Goal: Communication & Community: Share content

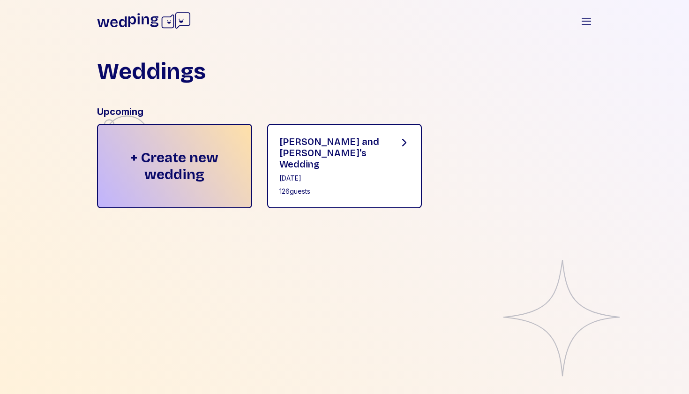
click at [356, 148] on div "[PERSON_NAME] and [PERSON_NAME]'s Wedding" at bounding box center [331, 153] width 104 height 34
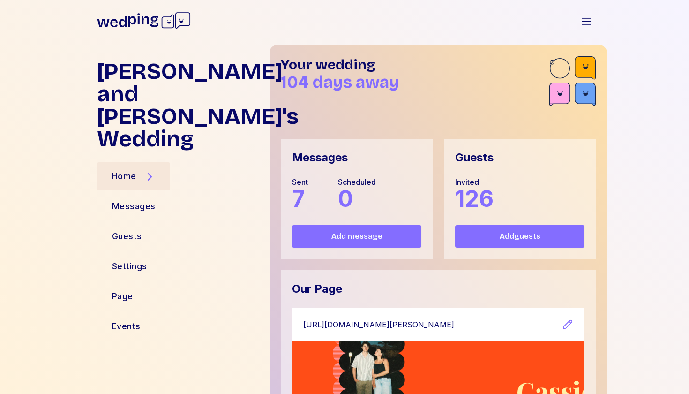
click at [500, 245] on button "Add guests" at bounding box center [519, 236] width 129 height 22
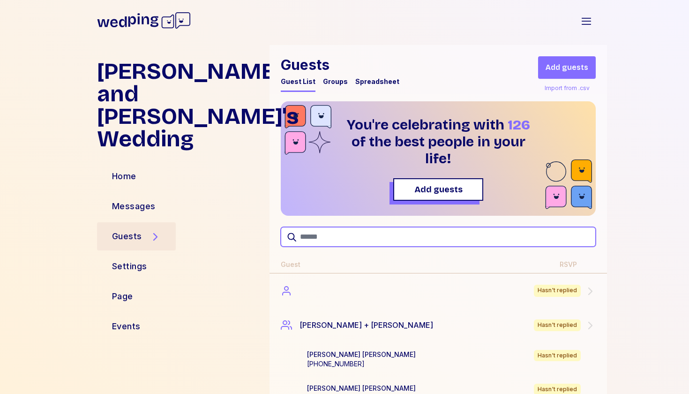
click at [336, 235] on input "text" at bounding box center [438, 237] width 315 height 20
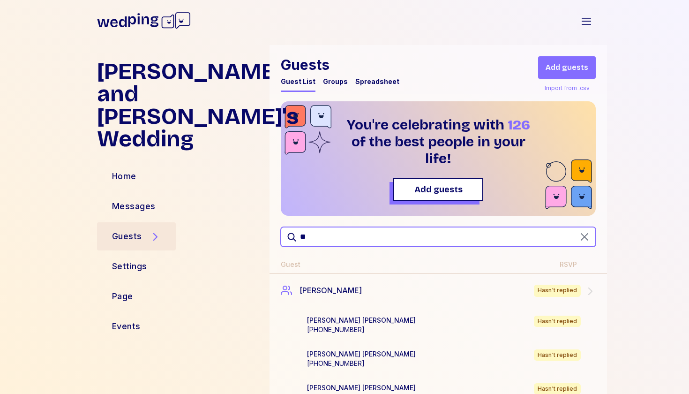
type input "*"
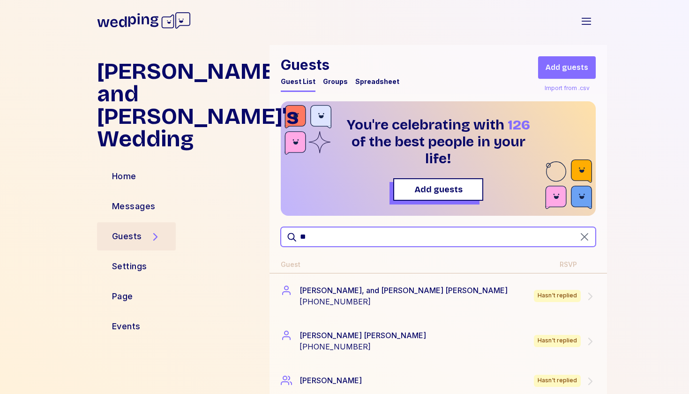
type input "*"
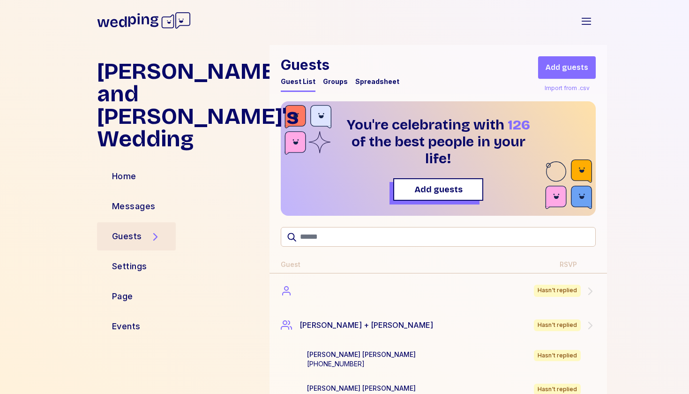
click at [562, 61] on button "Add guests" at bounding box center [567, 67] width 58 height 22
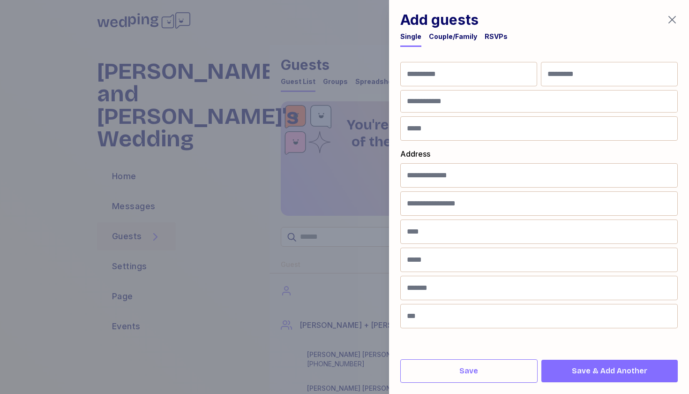
click at [391, 81] on div "Add guests Single Couple/Family RSVPs First Name Last Name Phone Number Email A…" at bounding box center [539, 197] width 300 height 394
type input "**********"
type input "*******"
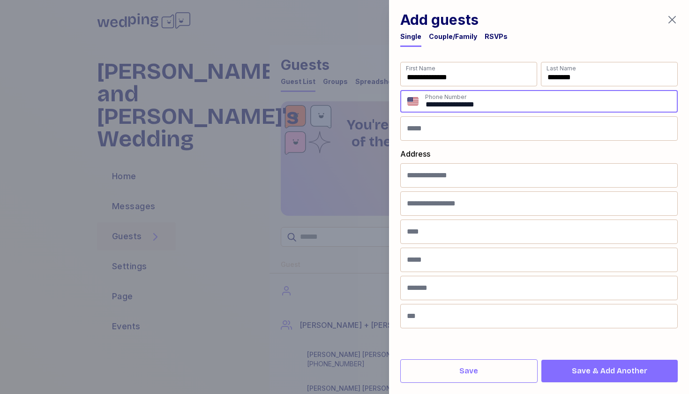
type input "**********"
click at [624, 373] on span "Save & Add Another" at bounding box center [609, 370] width 75 height 11
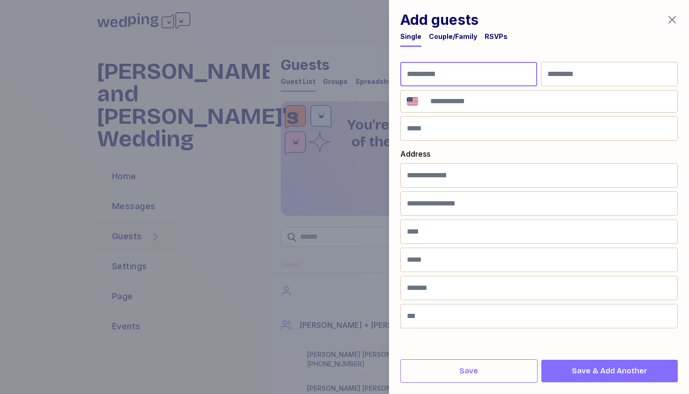
click at [463, 66] on input "First Name" at bounding box center [468, 74] width 137 height 24
type input "**********"
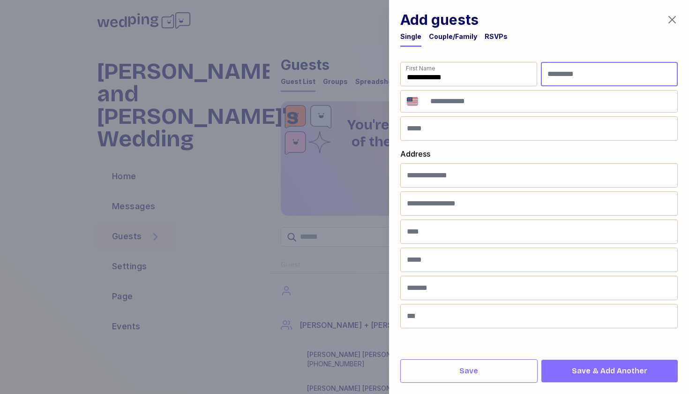
click at [582, 82] on input "Last Name" at bounding box center [609, 74] width 137 height 24
type input "**********"
click at [496, 96] on input "**" at bounding box center [550, 101] width 253 height 22
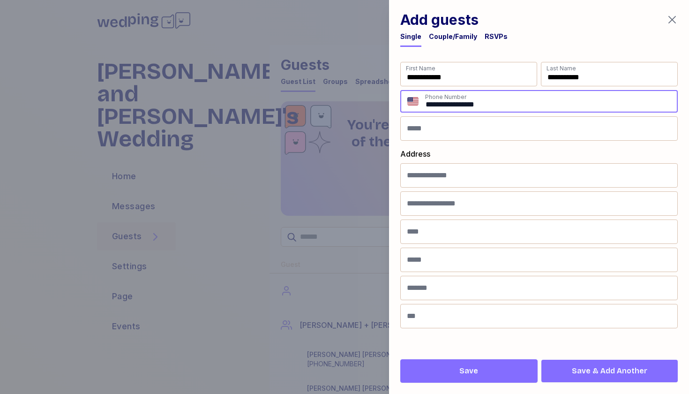
type input "**********"
click at [497, 373] on span "Save" at bounding box center [468, 370] width 121 height 11
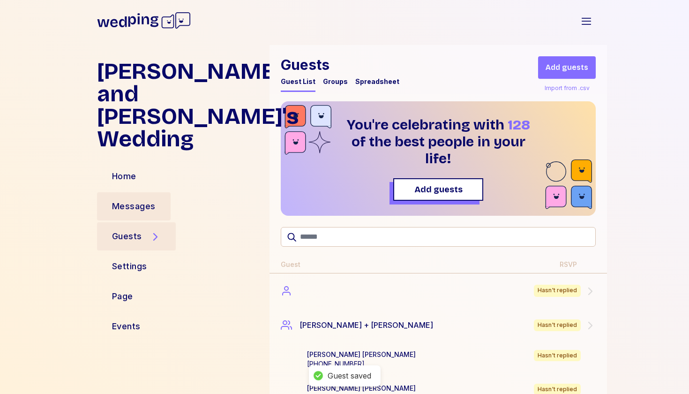
click at [133, 200] on div "Messages" at bounding box center [134, 206] width 44 height 13
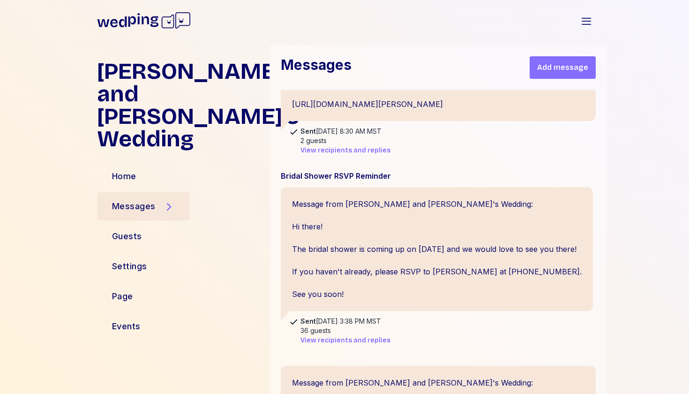
scroll to position [1165, 0]
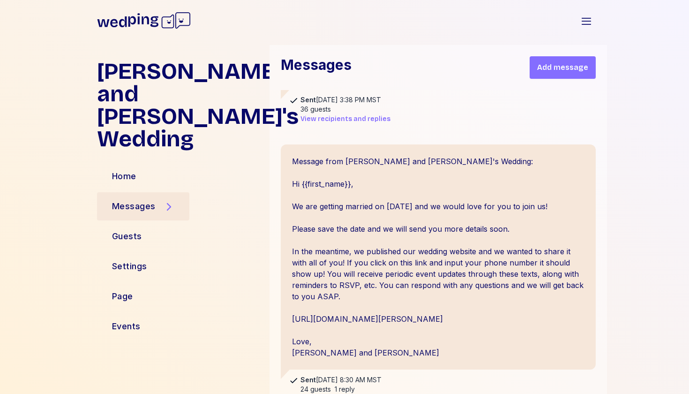
click at [574, 72] on span "Add message" at bounding box center [562, 67] width 51 height 11
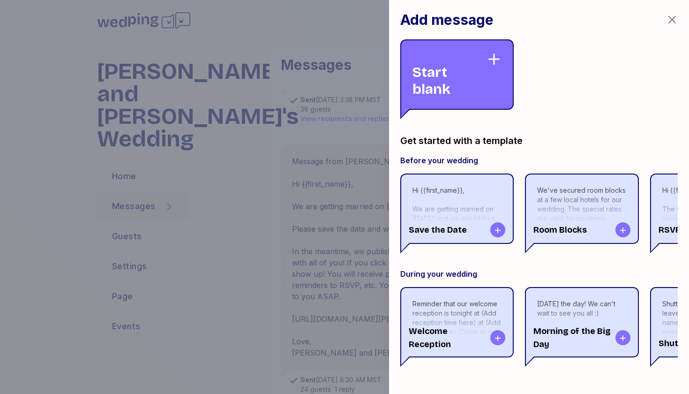
click at [218, 132] on div at bounding box center [344, 197] width 689 height 394
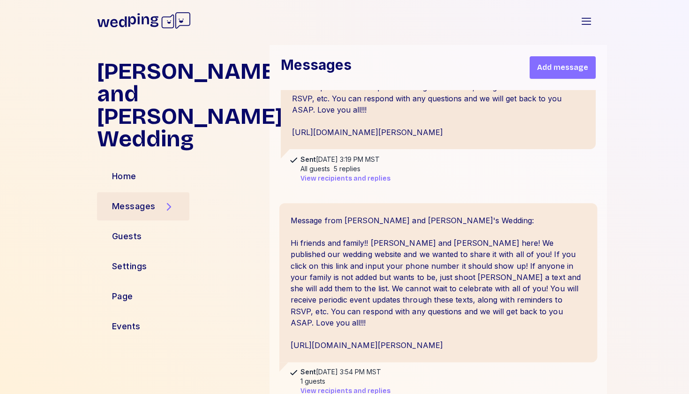
scroll to position [317, 0]
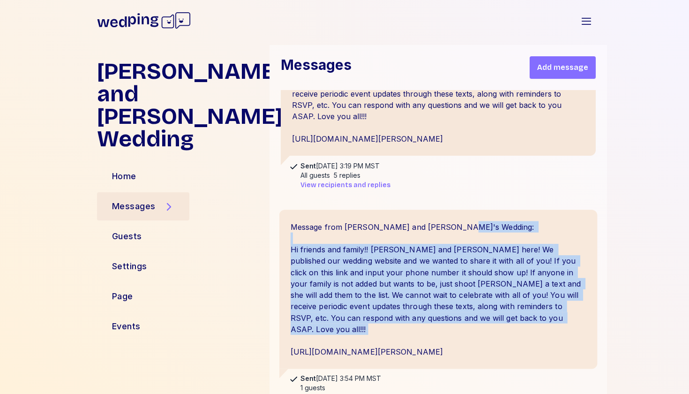
drag, startPoint x: 282, startPoint y: 225, endPoint x: 484, endPoint y: 327, distance: 226.5
click at [484, 327] on div "Message from [PERSON_NAME] and [PERSON_NAME]'s Wedding: Hi friends and family!!…" at bounding box center [438, 288] width 318 height 159
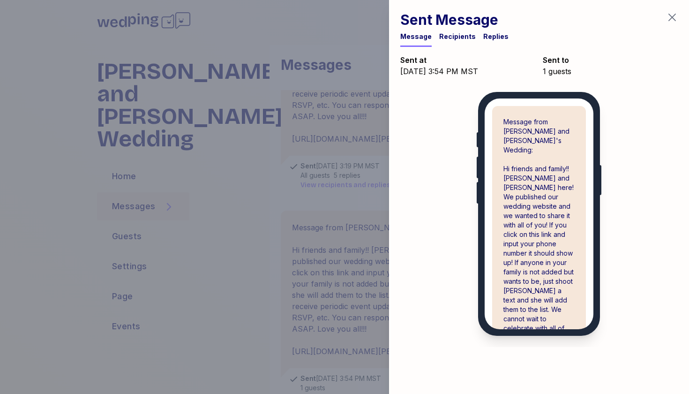
click at [674, 13] on icon "button" at bounding box center [671, 17] width 11 height 11
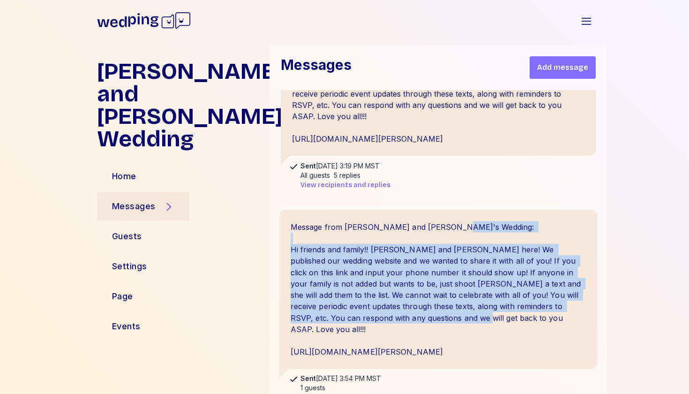
drag, startPoint x: 285, startPoint y: 218, endPoint x: 468, endPoint y: 308, distance: 204.1
click at [468, 308] on div "Message from [PERSON_NAME] and [PERSON_NAME]'s Wedding: Hi friends and family!!…" at bounding box center [438, 288] width 318 height 159
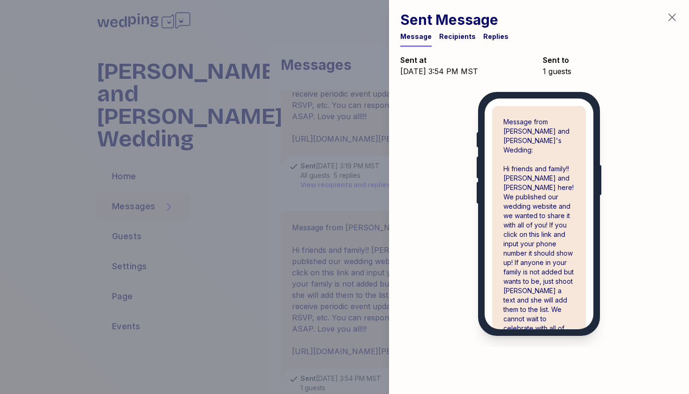
click at [463, 37] on div "Recipients" at bounding box center [457, 36] width 37 height 9
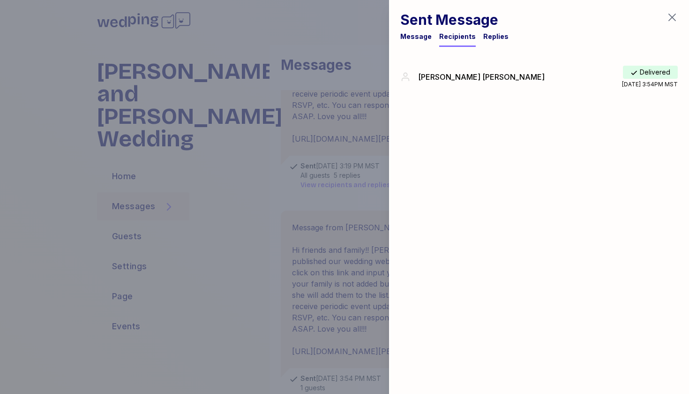
click at [675, 15] on icon "button" at bounding box center [671, 17] width 7 height 7
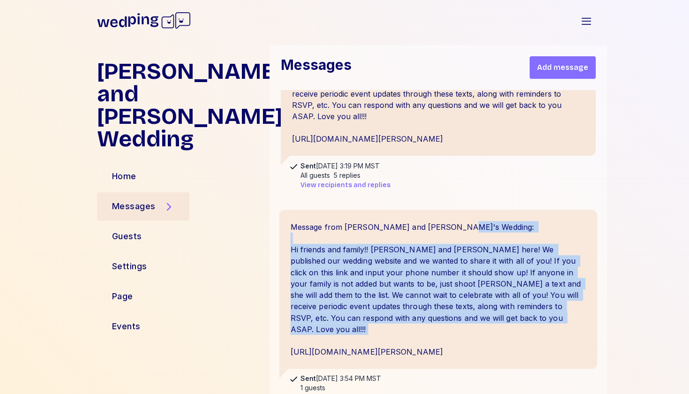
drag, startPoint x: 284, startPoint y: 224, endPoint x: 467, endPoint y: 319, distance: 206.2
click at [467, 319] on div "Message from [PERSON_NAME] and [PERSON_NAME]'s Wedding: Hi friends and family!!…" at bounding box center [438, 288] width 318 height 159
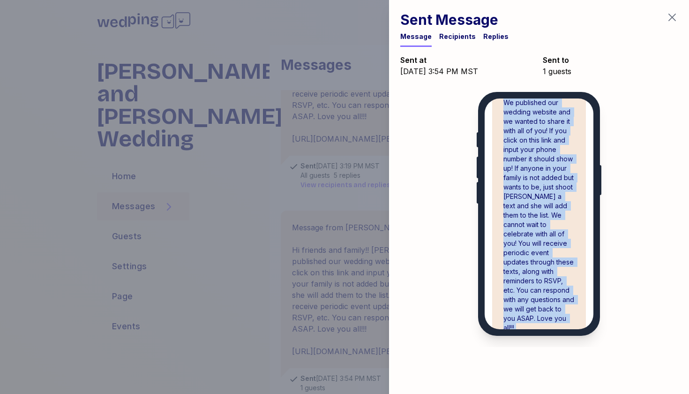
scroll to position [94, 0]
drag, startPoint x: 496, startPoint y: 146, endPoint x: 570, endPoint y: 318, distance: 187.2
click at [570, 318] on div "Message from [PERSON_NAME] and [PERSON_NAME]'s Wedding: Hi friends and family!!…" at bounding box center [539, 192] width 94 height 360
copy div "Hi friends and family!! [PERSON_NAME] and [PERSON_NAME] here! We published our …"
click at [669, 18] on icon "button" at bounding box center [671, 17] width 11 height 11
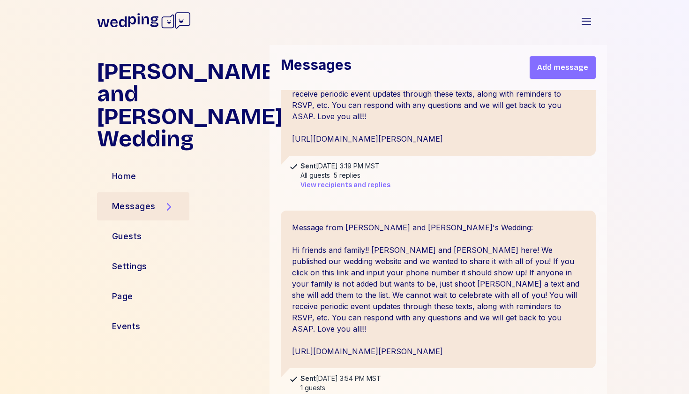
click at [567, 63] on span "Add message" at bounding box center [562, 67] width 51 height 11
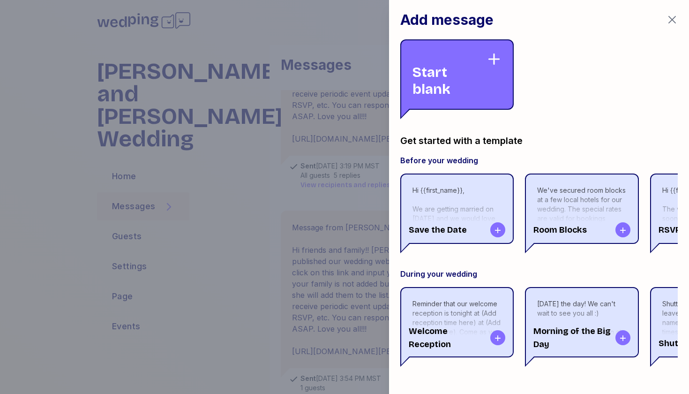
click at [440, 73] on div "Start blank" at bounding box center [449, 75] width 74 height 46
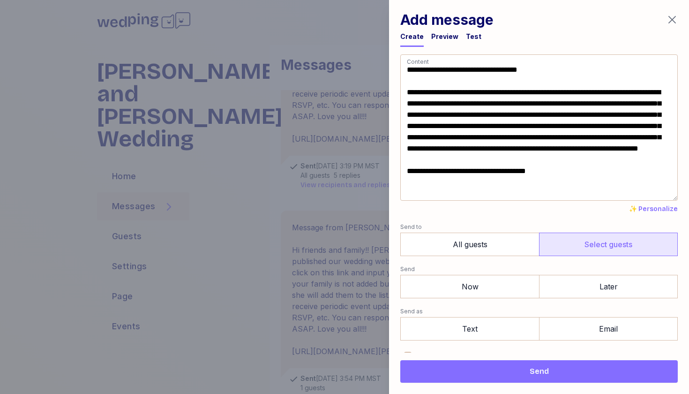
type textarea "**********"
click at [590, 242] on label "Select guests" at bounding box center [608, 243] width 139 height 23
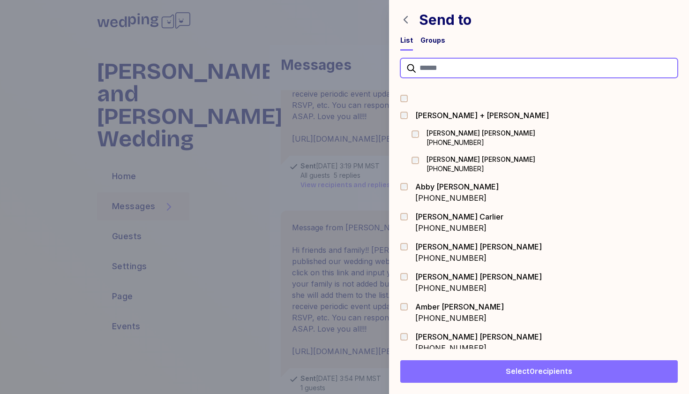
click at [467, 63] on input "text" at bounding box center [538, 68] width 277 height 20
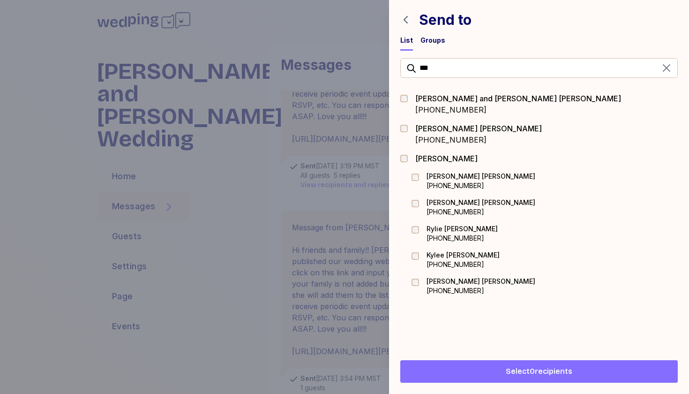
click at [488, 94] on div "[PERSON_NAME] and [PERSON_NAME]" at bounding box center [518, 98] width 206 height 11
drag, startPoint x: 481, startPoint y: 66, endPoint x: 384, endPoint y: 63, distance: 96.6
click at [384, 63] on div "Send to List Groups *** [PERSON_NAME] and [PERSON_NAME] [PHONE_NUMBER] [PERSON_…" at bounding box center [344, 197] width 689 height 394
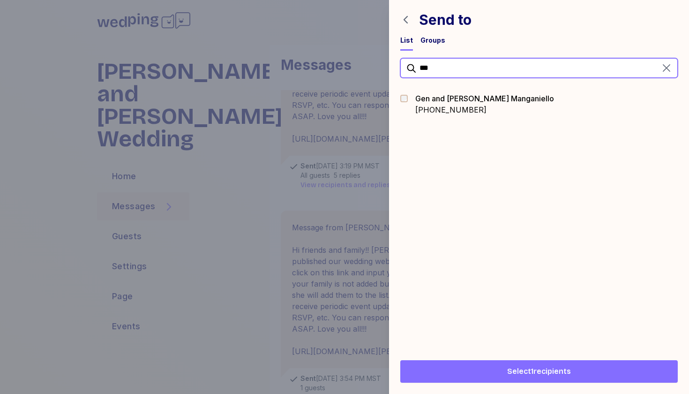
type input "***"
click at [433, 99] on div "Gen and [PERSON_NAME]" at bounding box center [484, 98] width 139 height 11
click at [517, 371] on span "Select 2 recipients" at bounding box center [539, 371] width 66 height 11
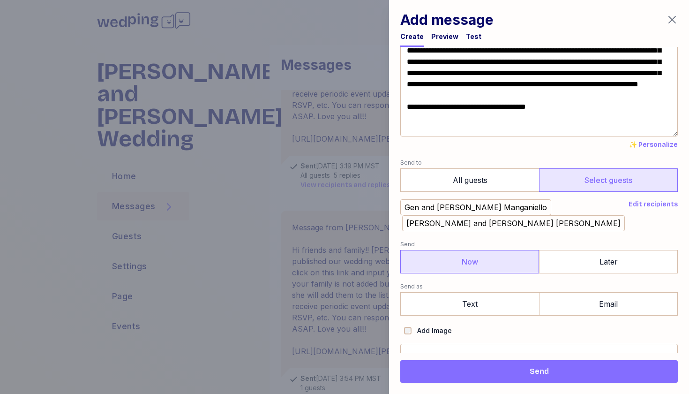
scroll to position [64, 0]
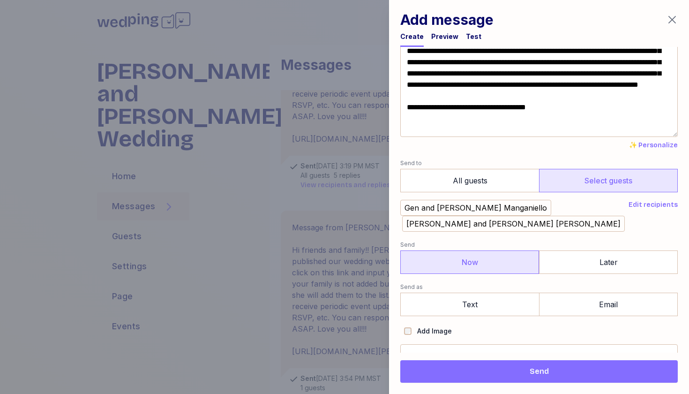
click at [500, 250] on label "Now" at bounding box center [469, 261] width 139 height 23
click at [487, 292] on label "Text" at bounding box center [469, 303] width 139 height 23
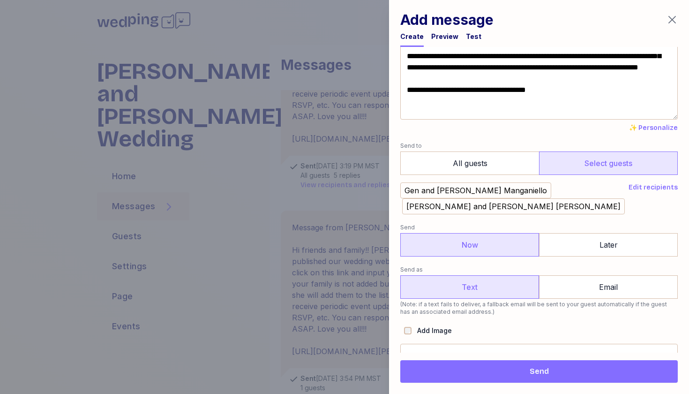
scroll to position [81, 0]
click at [443, 35] on div "Preview" at bounding box center [444, 36] width 27 height 9
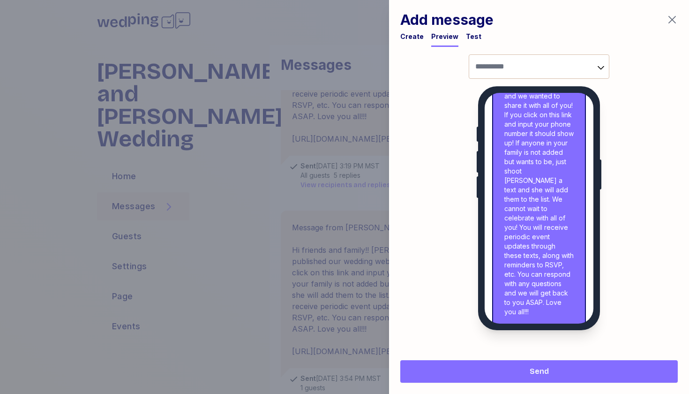
scroll to position [114, 0]
click at [547, 373] on span "Send" at bounding box center [539, 371] width 19 height 11
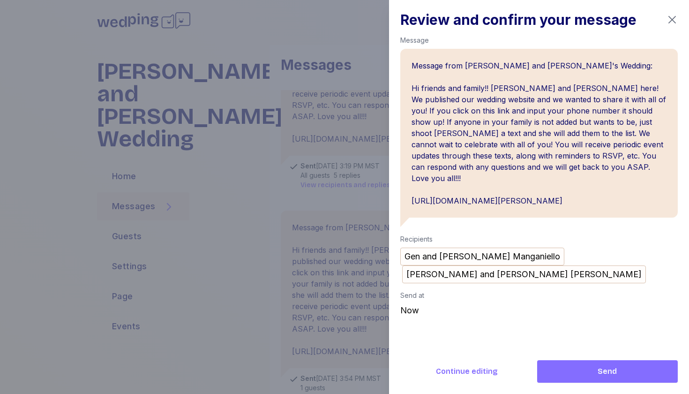
click at [578, 374] on span "Send" at bounding box center [608, 371] width 126 height 11
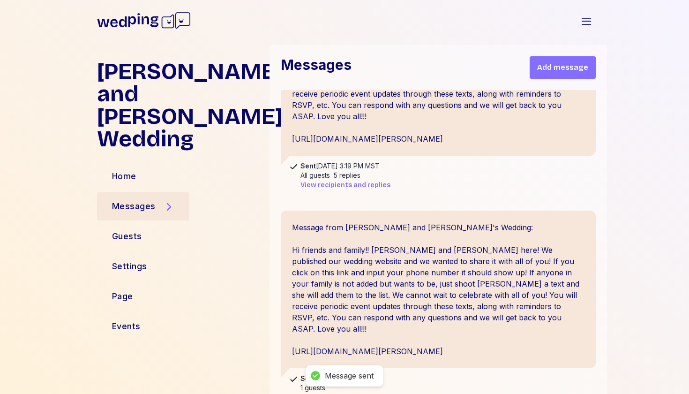
scroll to position [1456, 0]
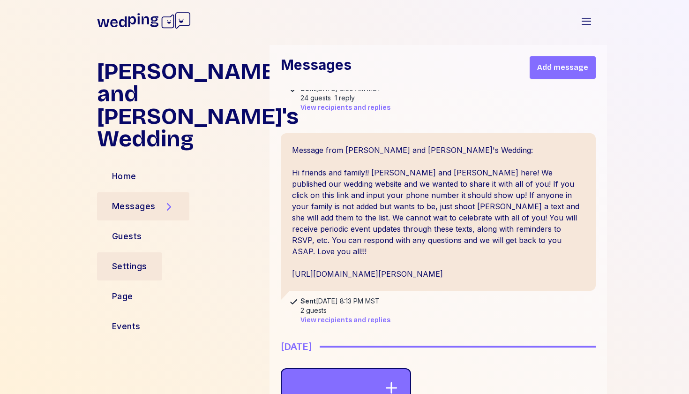
click at [123, 260] on div "Settings" at bounding box center [129, 266] width 35 height 13
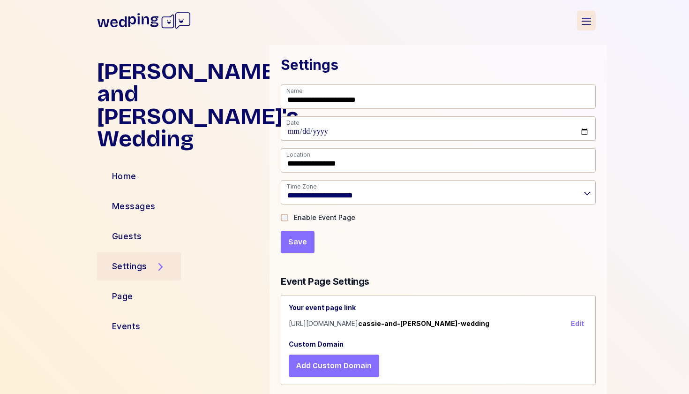
click at [583, 22] on icon "button" at bounding box center [586, 20] width 11 height 11
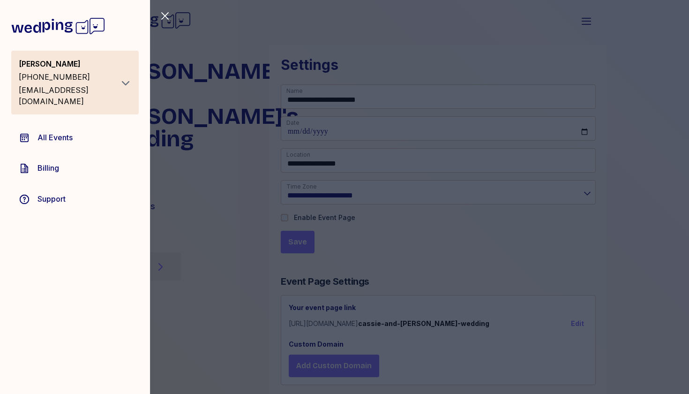
click at [86, 157] on link "Billing" at bounding box center [74, 168] width 127 height 27
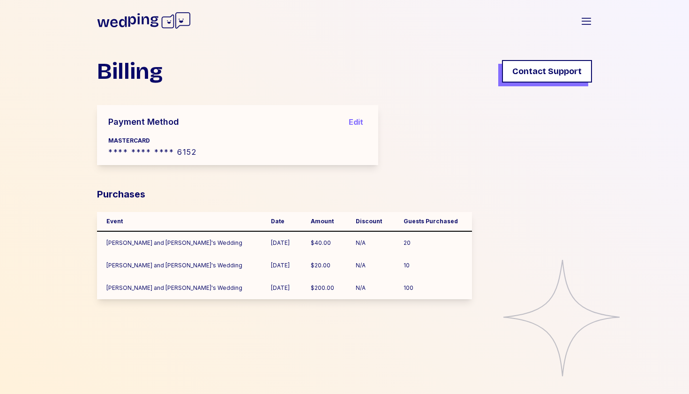
click at [161, 18] on icon at bounding box center [144, 21] width 94 height 30
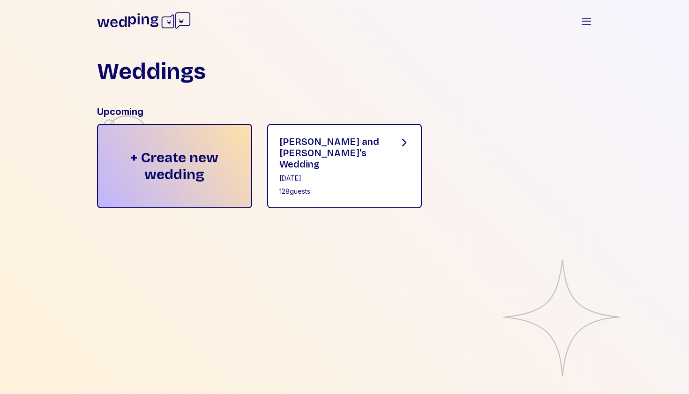
click at [336, 173] on div "[DATE]" at bounding box center [331, 177] width 104 height 9
